Goal: Task Accomplishment & Management: Use online tool/utility

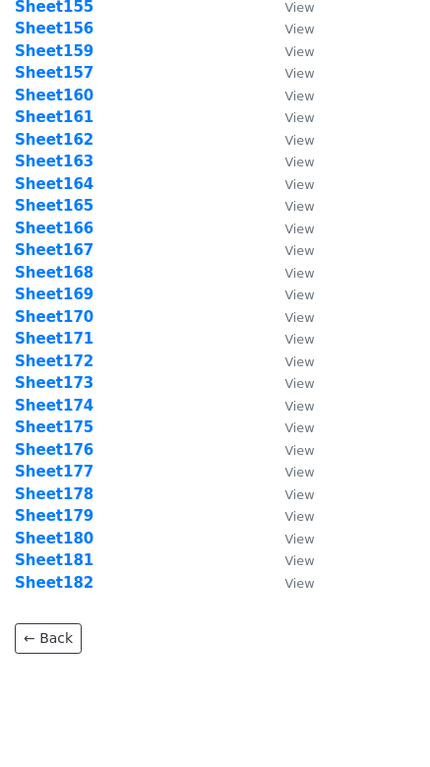
scroll to position [3596, 0]
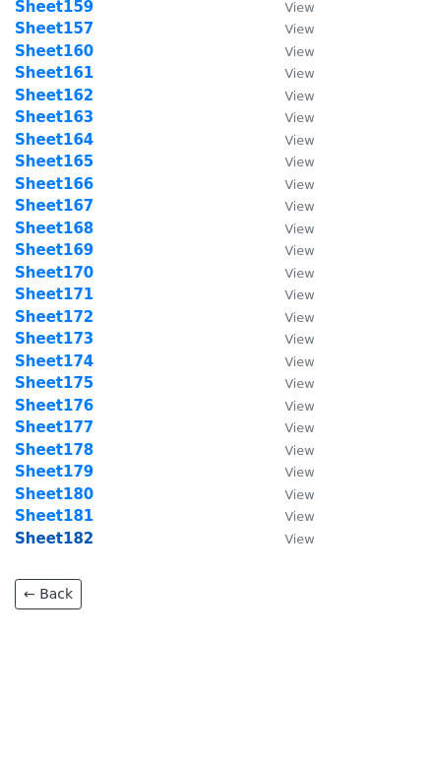
click at [68, 540] on strong "Sheet182" at bounding box center [54, 539] width 79 height 18
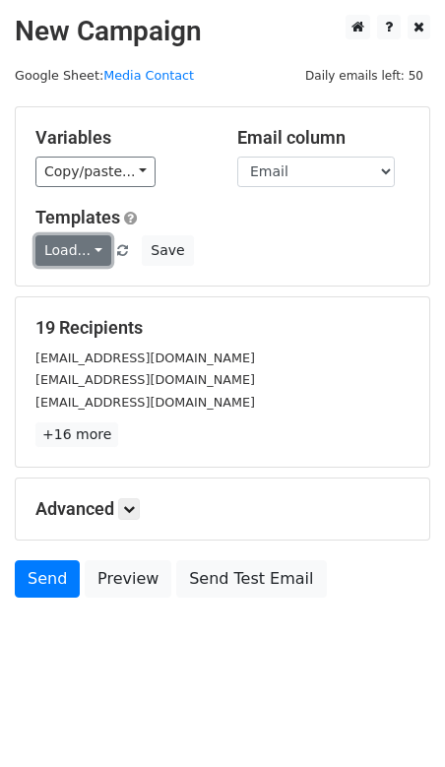
click at [94, 251] on link "Load..." at bounding box center [73, 250] width 76 height 31
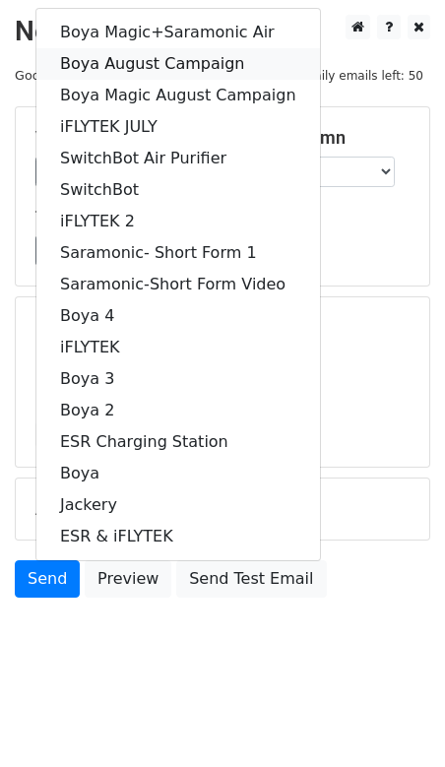
click at [173, 60] on link "Boya August Campaign" at bounding box center [178, 64] width 284 height 32
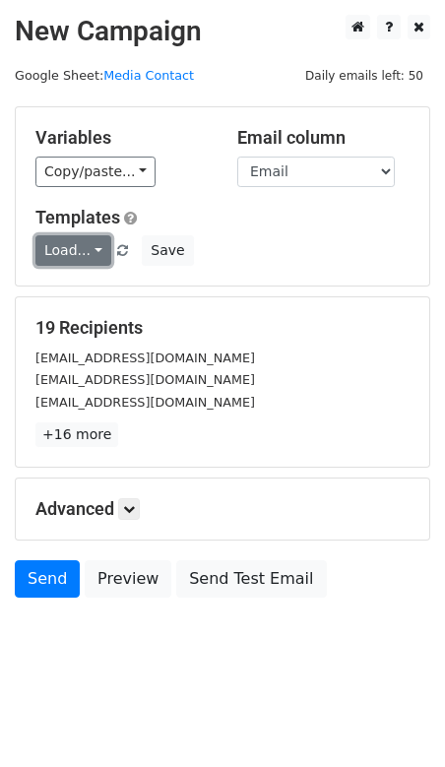
click at [84, 243] on link "Load..." at bounding box center [73, 250] width 76 height 31
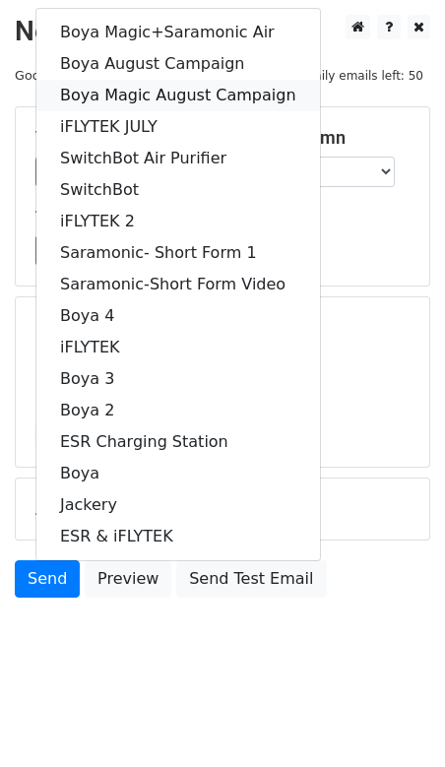
click at [154, 97] on link "Boya Magic August Campaign" at bounding box center [178, 96] width 284 height 32
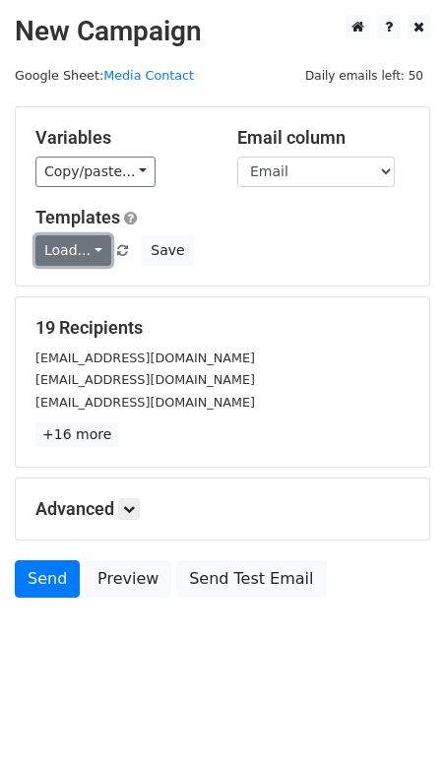
click at [72, 255] on link "Load..." at bounding box center [73, 250] width 76 height 31
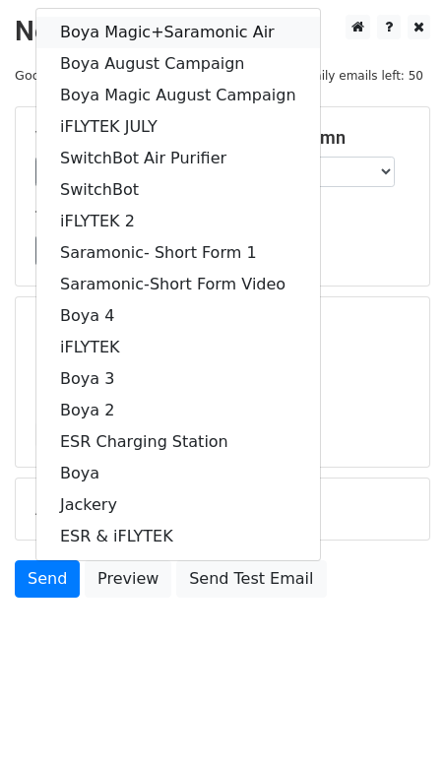
click at [208, 33] on link "Boya Magic+Saramonic Air" at bounding box center [178, 33] width 284 height 32
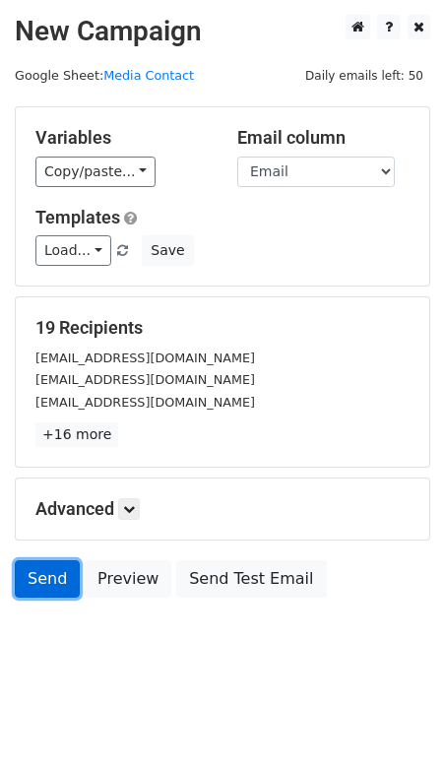
click at [39, 576] on link "Send" at bounding box center [47, 578] width 65 height 37
